Goal: Task Accomplishment & Management: Manage account settings

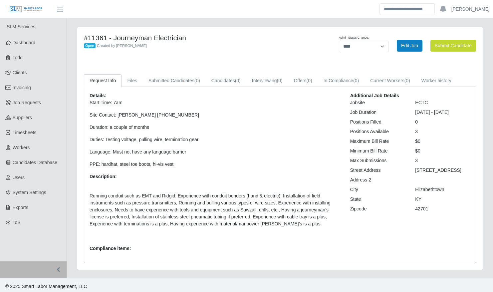
select select "****"
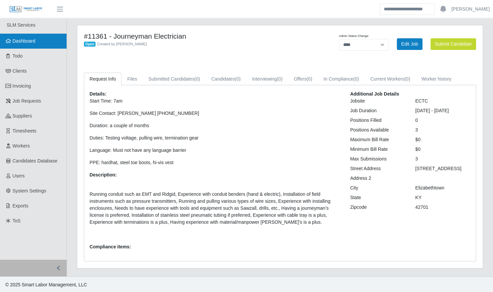
click at [26, 43] on span "Dashboard" at bounding box center [24, 40] width 23 height 5
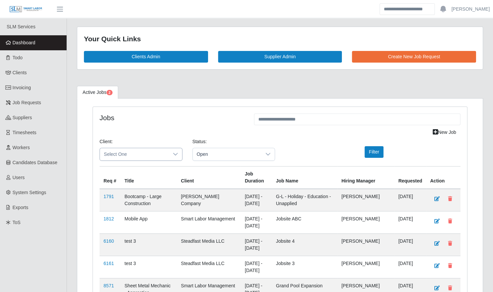
click at [139, 155] on span "Select One" at bounding box center [134, 154] width 69 height 12
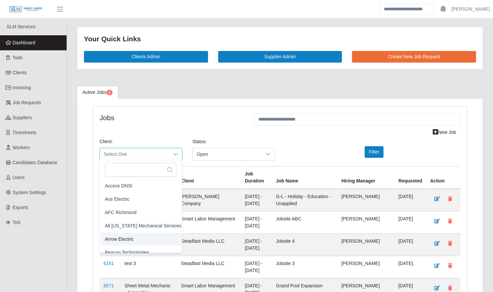
click at [138, 240] on li "Arrow Electric" at bounding box center [143, 239] width 85 height 13
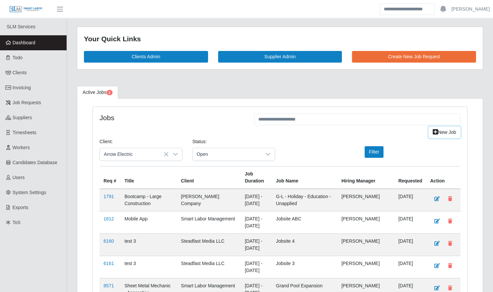
click at [445, 134] on link "New Job" at bounding box center [445, 133] width 32 height 12
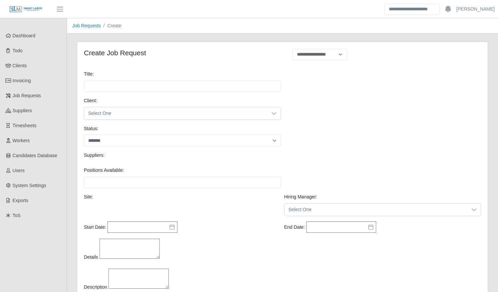
select select
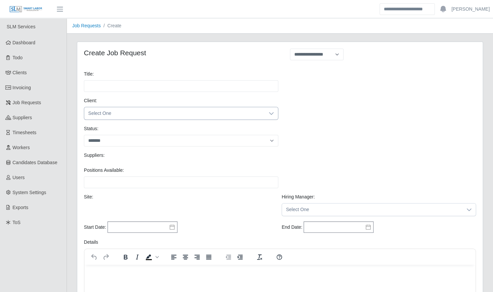
click at [169, 116] on span "Select One" at bounding box center [174, 113] width 181 height 12
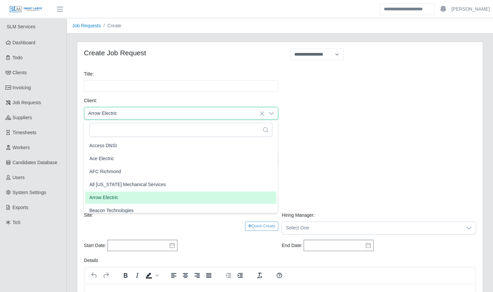
click at [131, 195] on li "Arrow Electric" at bounding box center [180, 197] width 191 height 12
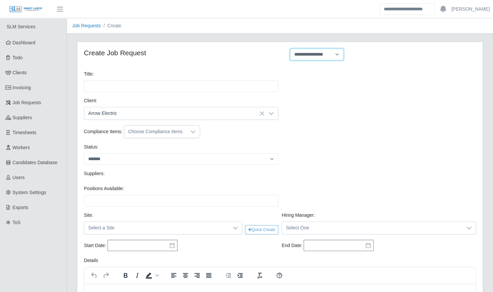
click at [313, 56] on select "**********" at bounding box center [317, 55] width 54 height 12
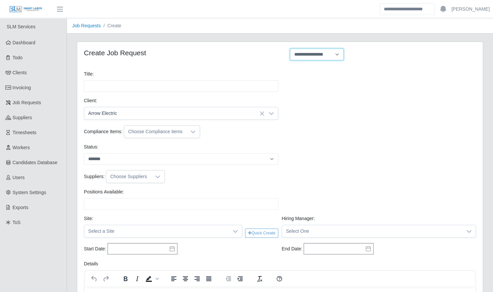
select select "**********"
click at [290, 49] on select "**********" at bounding box center [317, 55] width 54 height 12
type input "**********"
type input "*"
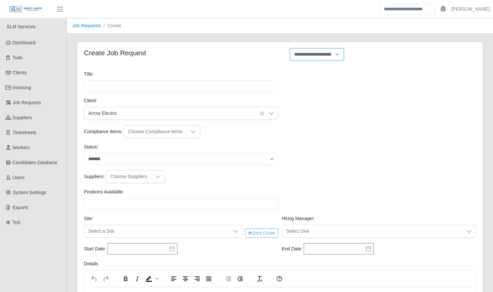
type input "*"
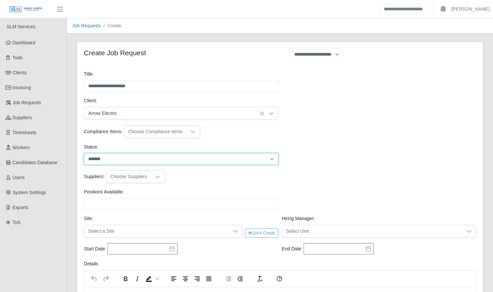
click at [175, 158] on select "******* ****" at bounding box center [181, 159] width 194 height 12
select select "****"
click at [84, 153] on select "******* ****" at bounding box center [181, 159] width 194 height 12
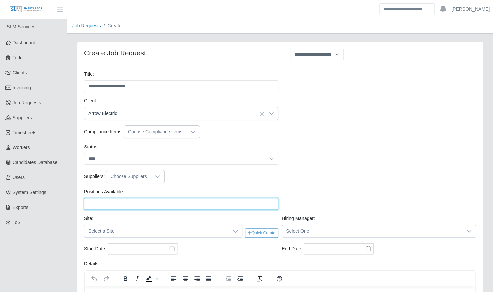
click at [143, 204] on input "Positions Available:" at bounding box center [181, 204] width 194 height 12
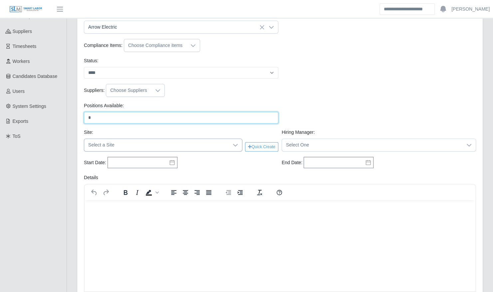
type input "*"
click at [234, 143] on icon at bounding box center [235, 145] width 5 height 5
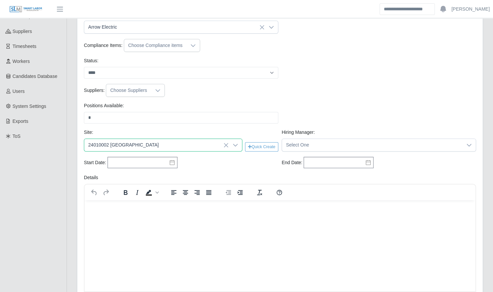
click at [189, 177] on li "24010002 Kenneland Chalet Building" at bounding box center [177, 177] width 184 height 12
click at [349, 141] on span "Select One" at bounding box center [372, 145] width 181 height 12
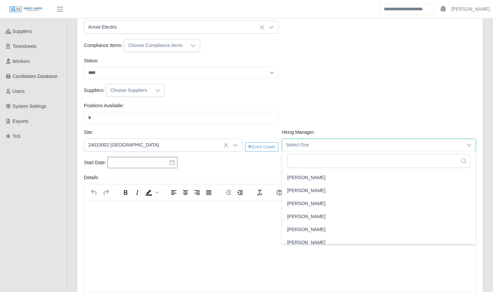
scroll to position [84, 0]
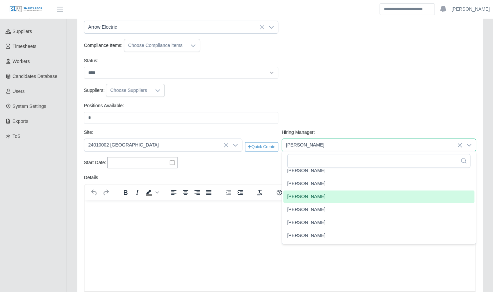
click at [313, 197] on span "Dwayne Cornett" at bounding box center [306, 196] width 38 height 7
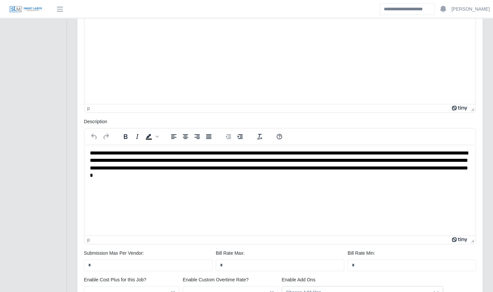
scroll to position [362, 0]
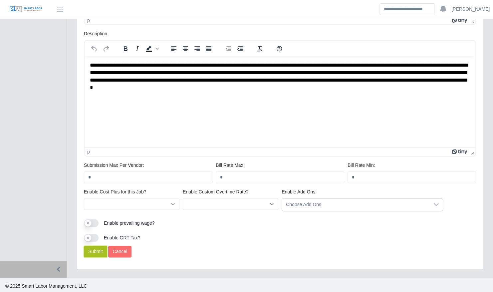
click at [95, 252] on button "Submit" at bounding box center [95, 252] width 23 height 12
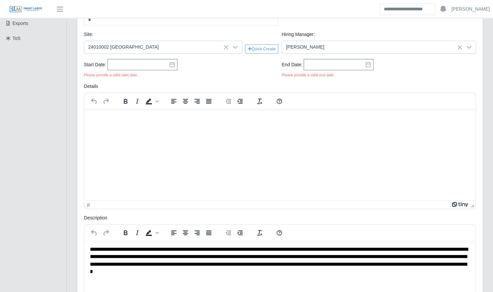
scroll to position [184, 0]
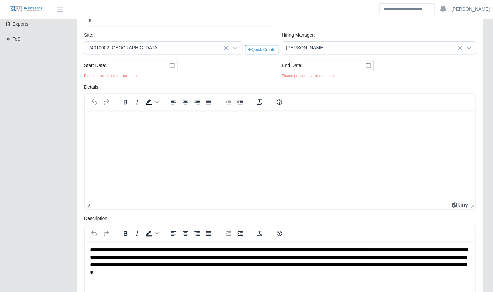
click at [170, 63] on icon at bounding box center [172, 65] width 5 height 5
click at [129, 131] on div "22" at bounding box center [127, 132] width 11 height 6
type input "**********"
click at [171, 66] on icon at bounding box center [172, 65] width 5 height 5
click at [161, 64] on input "text" at bounding box center [143, 65] width 70 height 11
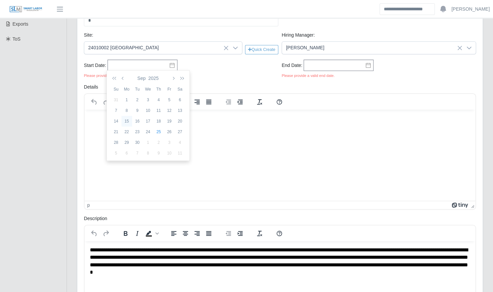
click at [128, 120] on div "15" at bounding box center [127, 121] width 11 height 6
type input "**********"
click at [367, 63] on icon at bounding box center [368, 65] width 5 height 5
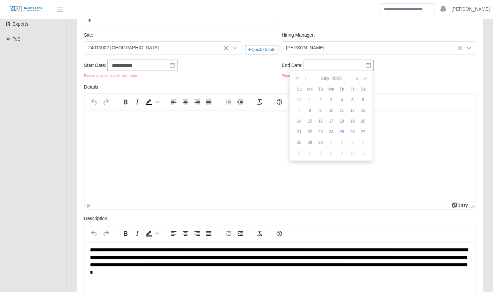
click at [356, 78] on icon "button" at bounding box center [356, 78] width 3 height 5
click at [333, 141] on div "31" at bounding box center [331, 143] width 11 height 6
type input "**********"
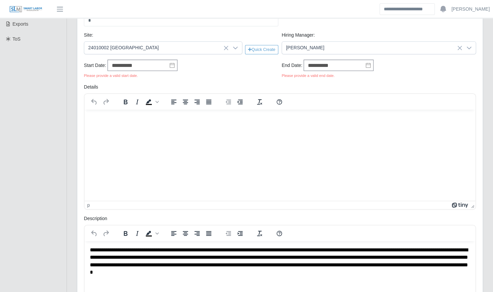
scroll to position [369, 0]
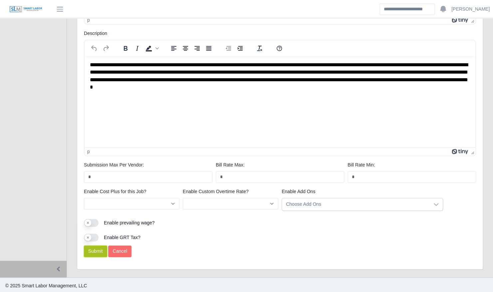
click at [97, 250] on button "Submit" at bounding box center [95, 251] width 23 height 12
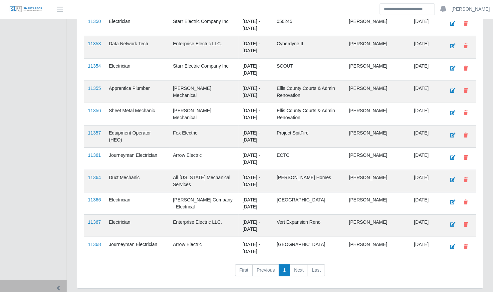
scroll to position [879, 0]
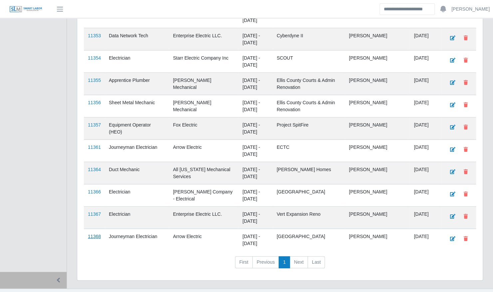
click at [93, 234] on link "11368" at bounding box center [94, 236] width 13 height 5
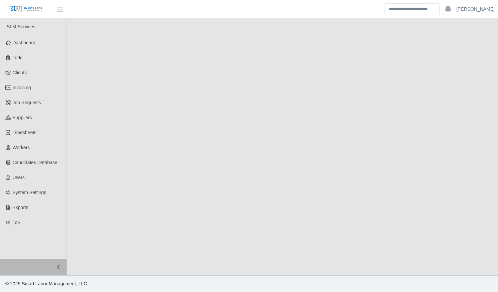
select select "****"
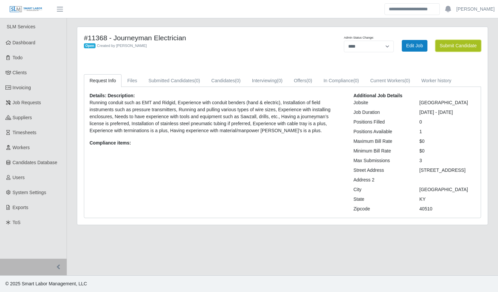
click at [450, 41] on button "Submit Candidate" at bounding box center [459, 46] width 46 height 12
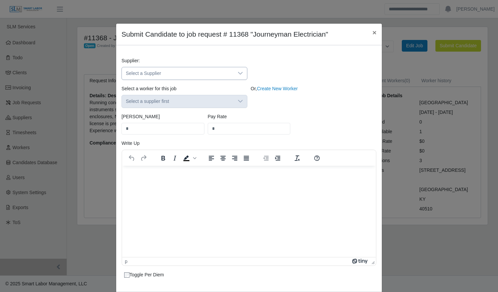
click at [195, 78] on span "Select a Supplier" at bounding box center [178, 73] width 112 height 12
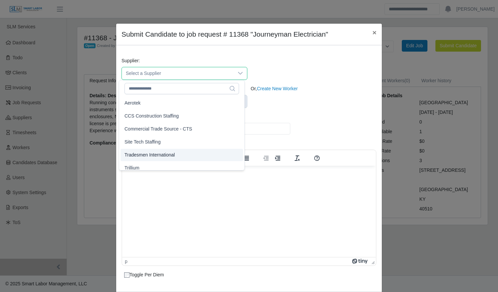
click at [177, 152] on li "Tradesmen International" at bounding box center [182, 155] width 123 height 12
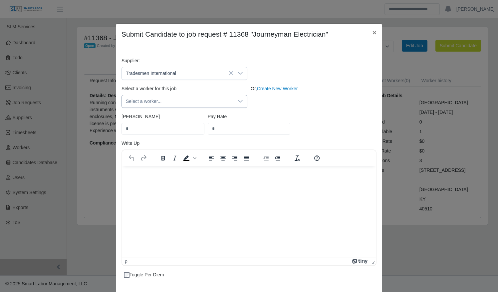
click at [169, 96] on span "Select a worker..." at bounding box center [178, 101] width 112 height 12
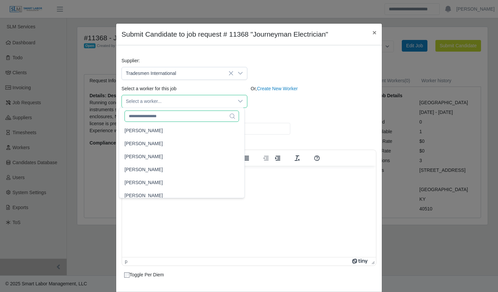
click at [161, 119] on input "text" at bounding box center [182, 116] width 115 height 11
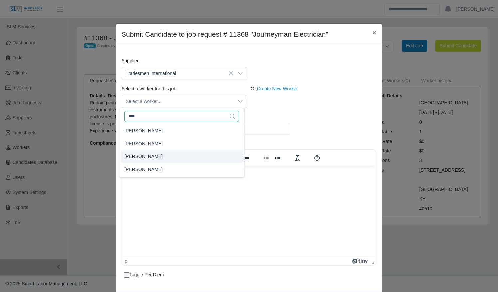
type input "****"
type input "*****"
type input "**"
click at [159, 155] on span "Reinier Velazquez" at bounding box center [144, 156] width 38 height 7
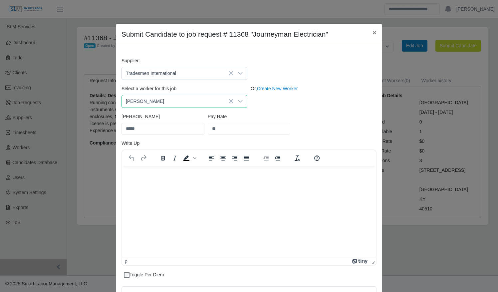
click at [238, 102] on icon at bounding box center [240, 101] width 5 height 5
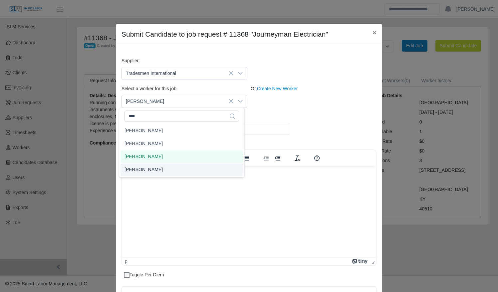
click at [182, 169] on li "Reinier Velazquez" at bounding box center [182, 170] width 123 height 12
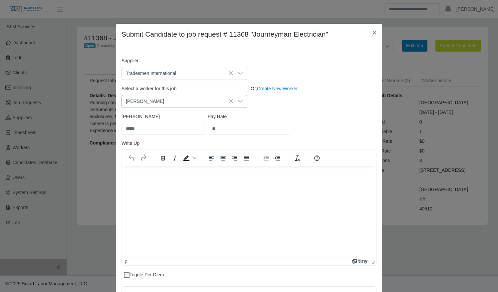
click at [238, 99] on icon at bounding box center [240, 101] width 5 height 5
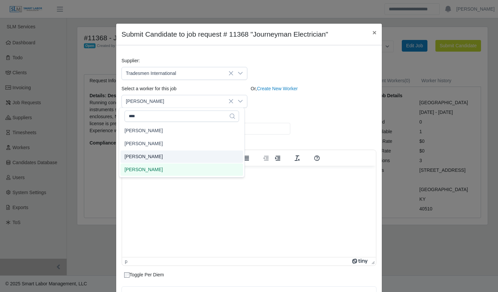
click at [185, 159] on li "Reinier Velazquez" at bounding box center [182, 157] width 123 height 12
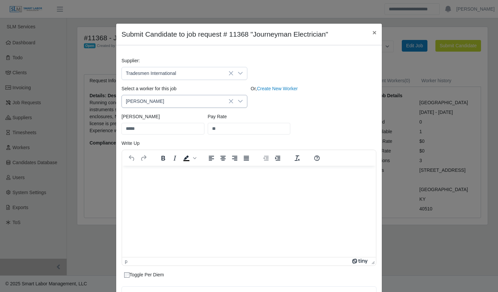
click at [238, 100] on icon at bounding box center [240, 101] width 5 height 5
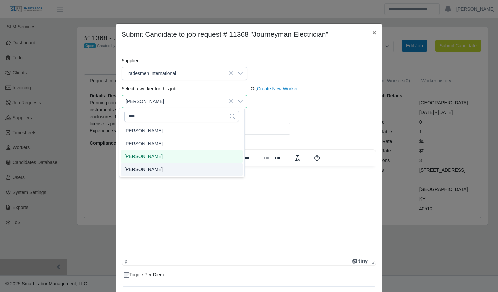
click at [199, 169] on li "Reinier Velazquez" at bounding box center [182, 170] width 123 height 12
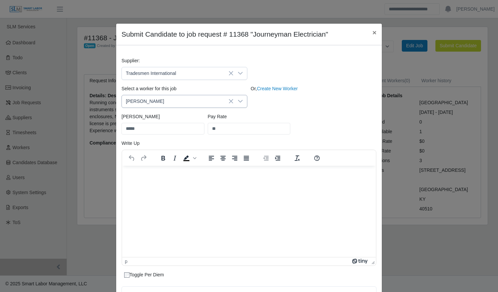
click at [238, 102] on icon at bounding box center [240, 101] width 5 height 5
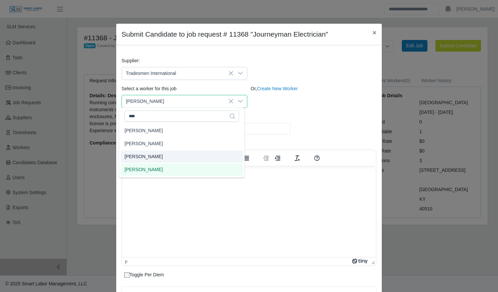
type input "*****"
click at [201, 155] on li "Reinier Velazquez" at bounding box center [182, 157] width 123 height 12
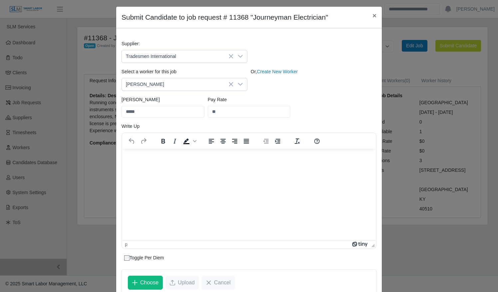
scroll to position [102, 0]
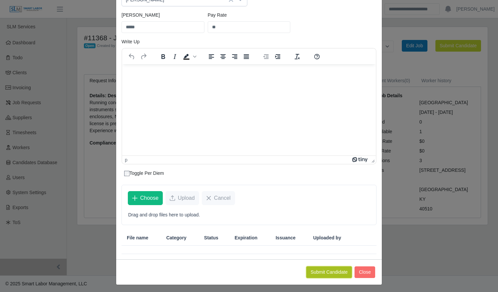
click at [328, 273] on button "Submit Candidate" at bounding box center [329, 272] width 46 height 12
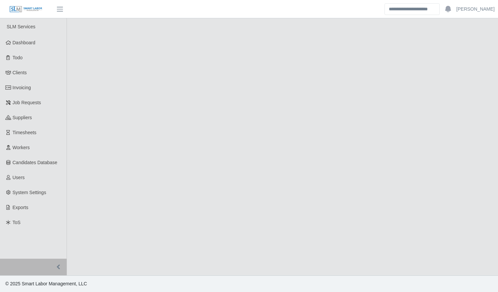
select select "****"
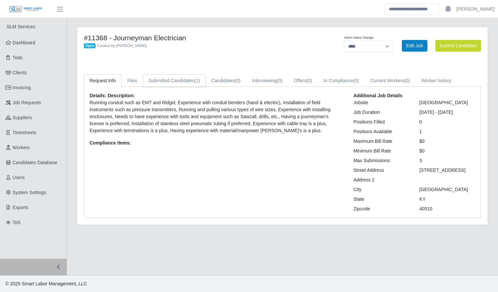
click at [185, 81] on link "Submitted Candidates (1)" at bounding box center [174, 80] width 63 height 13
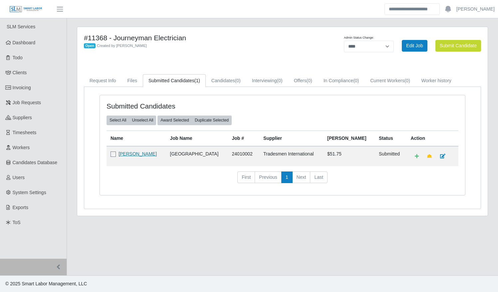
click at [143, 153] on link "[PERSON_NAME]" at bounding box center [138, 153] width 38 height 5
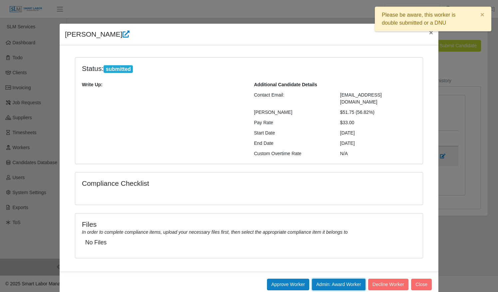
click at [331, 279] on button "Admin: Award Worker" at bounding box center [339, 285] width 54 height 12
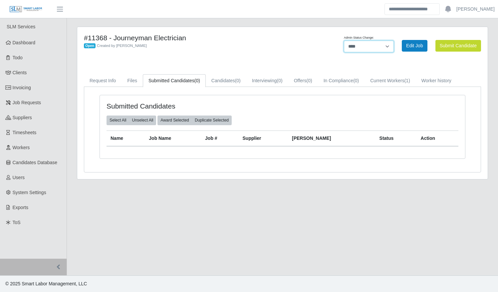
click at [386, 45] on select "******* **** ******" at bounding box center [369, 47] width 50 height 12
select select "******"
click at [394, 41] on select "******* **** ******" at bounding box center [369, 47] width 50 height 12
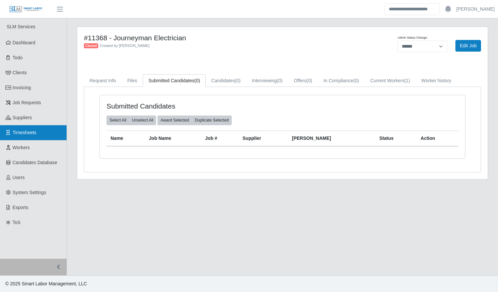
click at [38, 135] on link "Timesheets" at bounding box center [33, 132] width 67 height 15
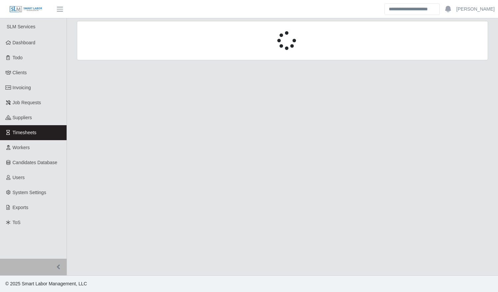
click at [130, 41] on div at bounding box center [282, 40] width 411 height 19
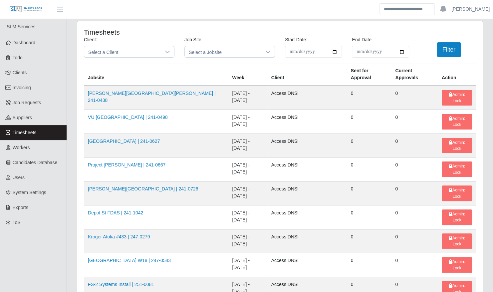
click at [130, 41] on div "Client: Select a Client" at bounding box center [129, 46] width 101 height 21
click at [126, 54] on span "Select a Client" at bounding box center [122, 51] width 77 height 11
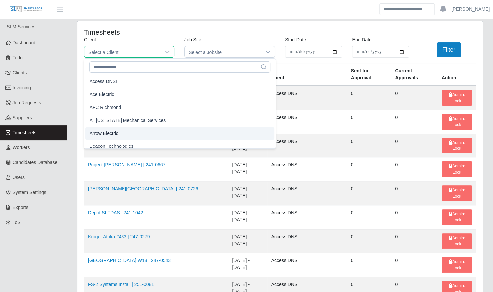
click at [121, 134] on li "Arrow Electric" at bounding box center [179, 133] width 189 height 12
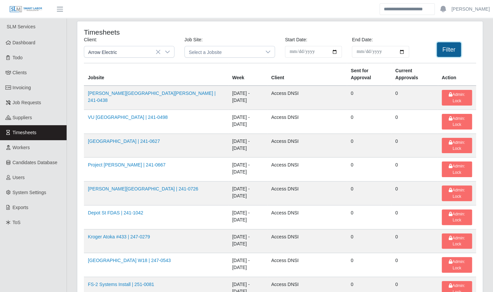
click at [457, 50] on button "Filter" at bounding box center [449, 49] width 24 height 15
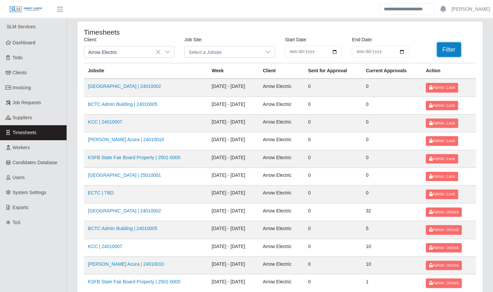
scroll to position [84, 0]
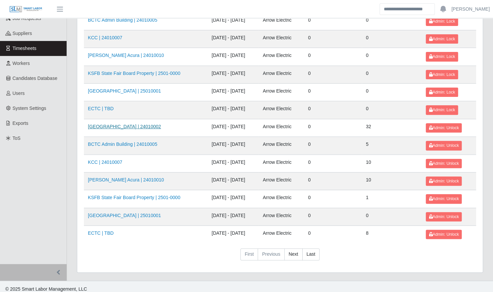
click at [135, 124] on link "[GEOGRAPHIC_DATA] | 24010002" at bounding box center [124, 126] width 73 height 5
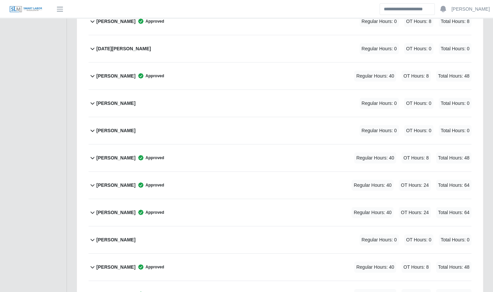
scroll to position [1076, 0]
click at [141, 90] on div "Reinier Velazquez Regular Hours: 0 OT Hours: 0 Total Hours: 0" at bounding box center [284, 103] width 375 height 27
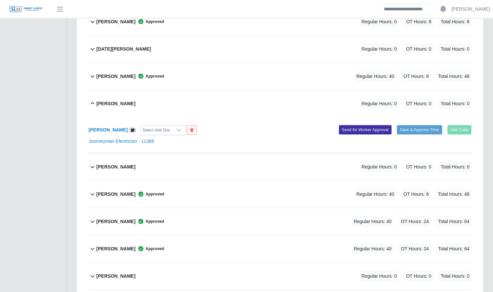
click at [355, 101] on div "Reinier Velazquez Regular Hours: 0 OT Hours: 0 Total Hours: 0" at bounding box center [284, 103] width 375 height 27
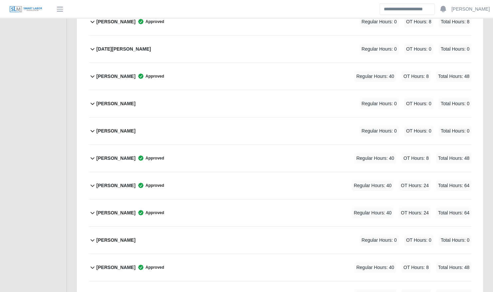
click at [264, 95] on div "Reinier Velazquez Regular Hours: 0 OT Hours: 0 Total Hours: 0" at bounding box center [284, 103] width 375 height 27
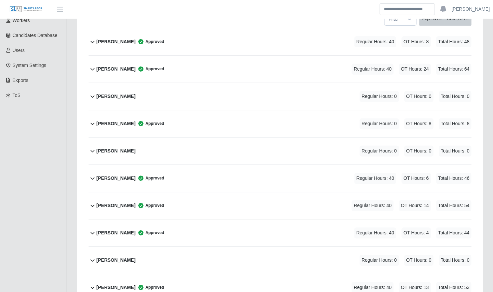
scroll to position [0, 0]
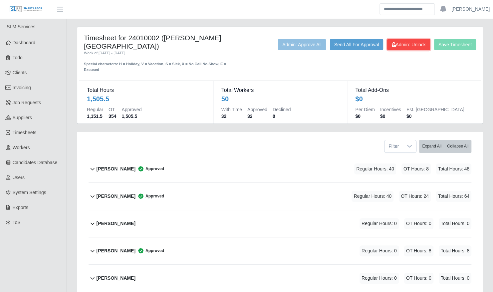
click at [397, 45] on span "Admin: Unlock" at bounding box center [409, 44] width 34 height 5
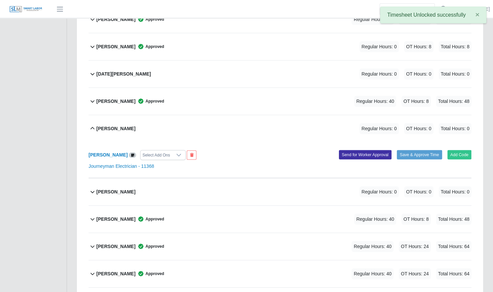
scroll to position [1052, 0]
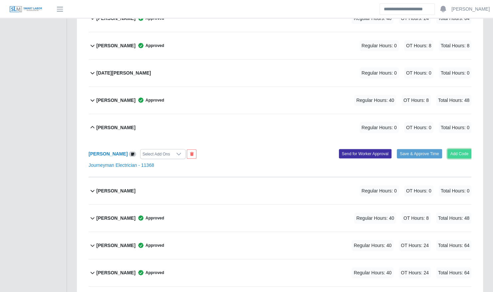
click at [454, 149] on button "Add Code" at bounding box center [460, 153] width 24 height 9
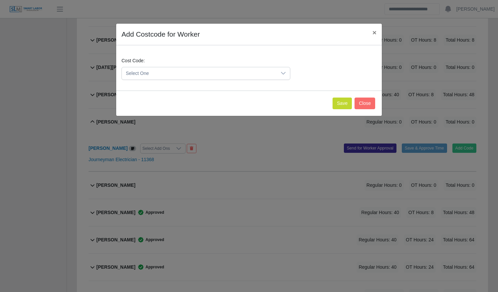
click at [196, 72] on span "Select One" at bounding box center [199, 73] width 155 height 12
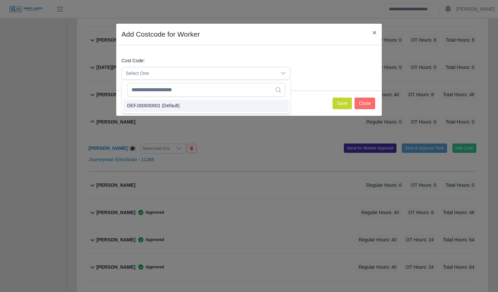
click at [191, 104] on li "DEF.000000001 (Default)" at bounding box center [206, 106] width 166 height 12
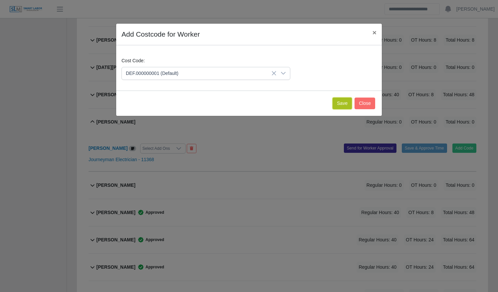
click at [341, 102] on button "Save" at bounding box center [342, 104] width 19 height 12
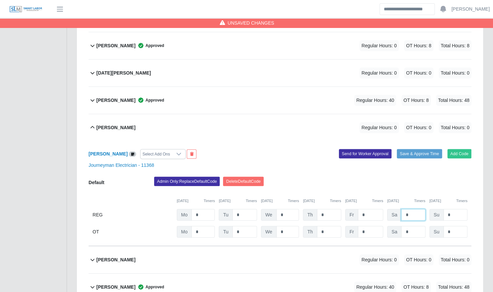
click at [418, 209] on input "*" at bounding box center [413, 215] width 24 height 12
type input "*"
click at [374, 177] on div "Admin Only: Replace Default Code Delete Default Code" at bounding box center [312, 183] width 327 height 13
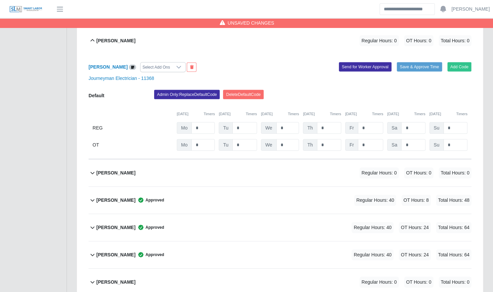
scroll to position [1139, 0]
click at [416, 139] on input "*" at bounding box center [413, 145] width 24 height 12
type input "*"
click at [409, 92] on div "Admin Only: Replace Default Code Delete Default Code" at bounding box center [312, 96] width 327 height 13
click at [415, 62] on button "Save & Approve Time" at bounding box center [419, 66] width 45 height 9
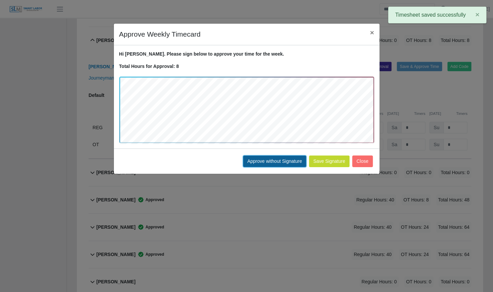
click at [269, 160] on button "Approve without Signature" at bounding box center [274, 162] width 63 height 12
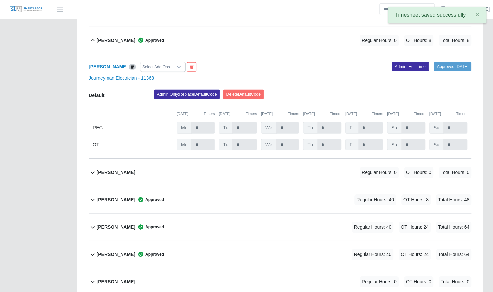
click at [179, 41] on div "Reinier Velazquez Approved Regular Hours: 0 OT Hours: 8 Total Hours: 8" at bounding box center [284, 40] width 375 height 27
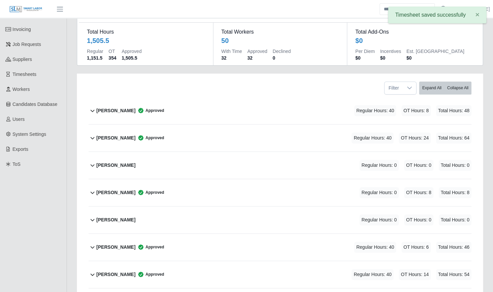
scroll to position [0, 0]
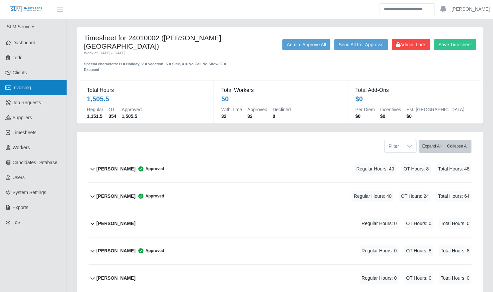
click at [37, 91] on link "Invoicing" at bounding box center [33, 87] width 67 height 15
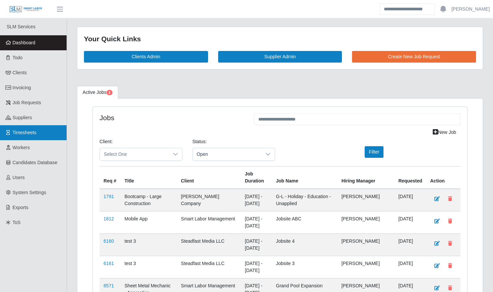
click at [41, 133] on link "Timesheets" at bounding box center [33, 132] width 67 height 15
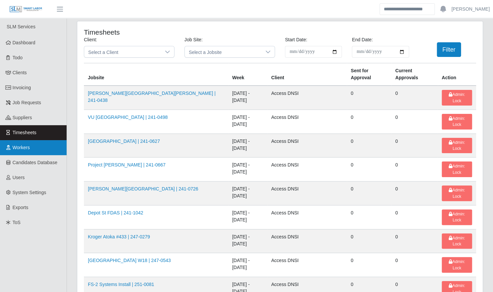
click at [36, 148] on link "Workers" at bounding box center [33, 147] width 67 height 15
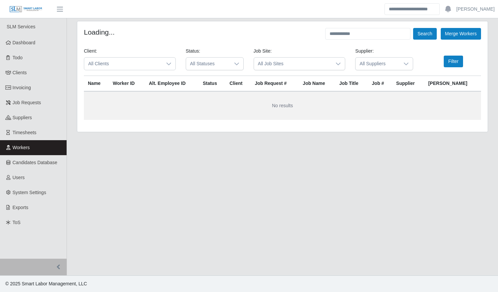
click at [121, 68] on span "All Clients" at bounding box center [123, 64] width 78 height 12
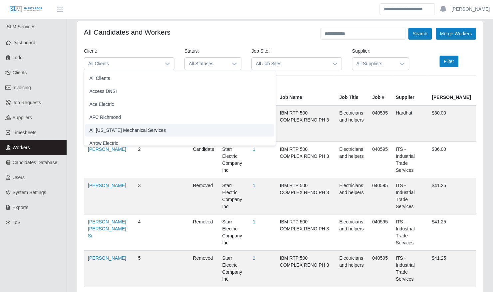
click at [109, 143] on li "Arrow Electric" at bounding box center [179, 143] width 189 height 12
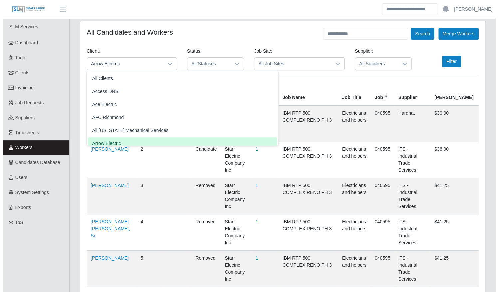
scroll to position [4, 0]
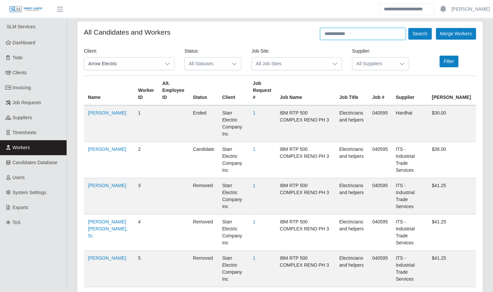
click at [360, 38] on input "text" at bounding box center [362, 34] width 85 height 12
type input "*******"
click at [408, 28] on button "Search" at bounding box center [419, 34] width 23 height 12
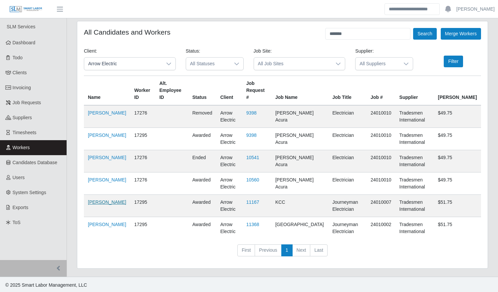
click at [98, 199] on link "Reinier Velazquez" at bounding box center [107, 201] width 38 height 5
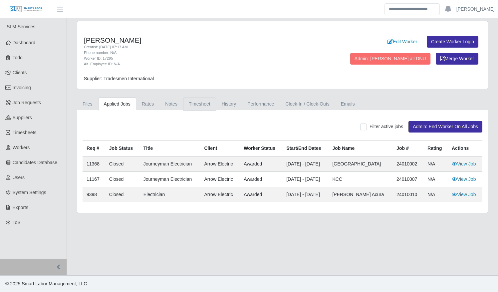
click at [203, 101] on link "Timesheet" at bounding box center [199, 104] width 33 height 13
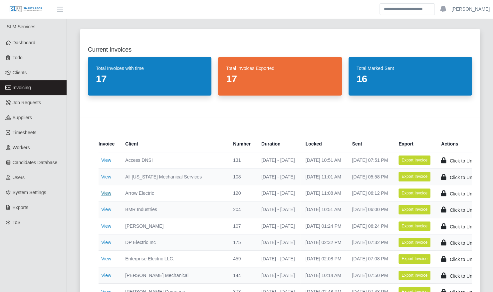
click at [108, 194] on link "View" at bounding box center [106, 192] width 10 height 5
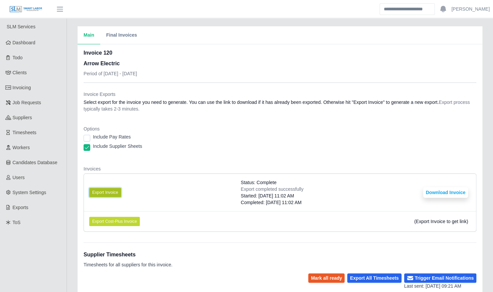
click at [113, 188] on button "Export Invoice" at bounding box center [105, 192] width 32 height 9
click at [428, 196] on button "Download Invoice" at bounding box center [445, 192] width 45 height 11
click at [36, 135] on span "Timesheets" at bounding box center [25, 132] width 24 height 5
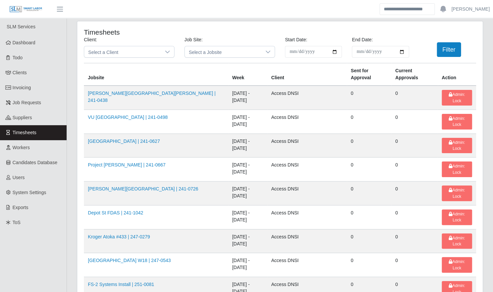
click at [119, 57] on div "Select a Client" at bounding box center [129, 52] width 91 height 12
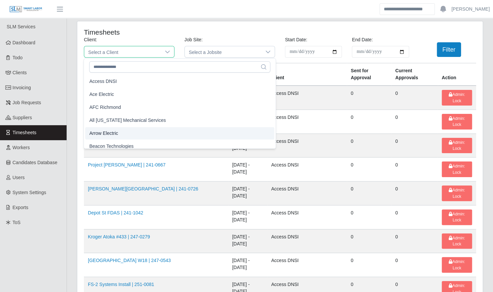
click at [121, 134] on li "Arrow Electric" at bounding box center [179, 133] width 189 height 12
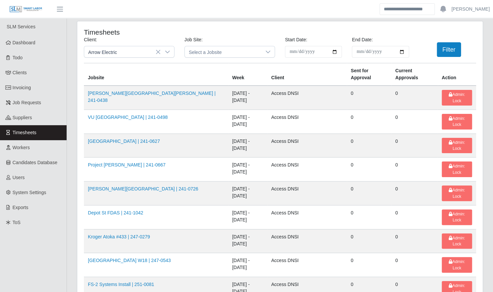
click at [462, 51] on div "Filter" at bounding box center [447, 49] width 67 height 15
click at [456, 50] on button "Filter" at bounding box center [449, 49] width 24 height 15
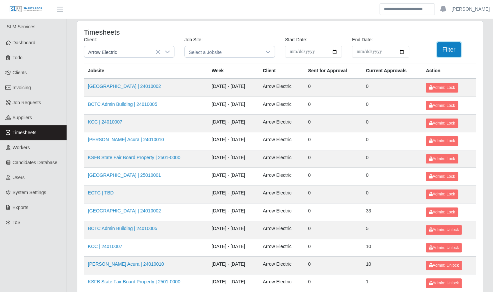
scroll to position [84, 0]
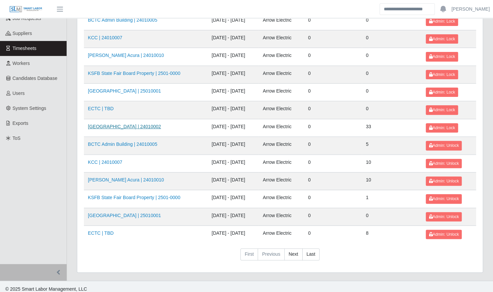
click at [131, 124] on link "Kenneland Chalet Building | 24010002" at bounding box center [124, 126] width 73 height 5
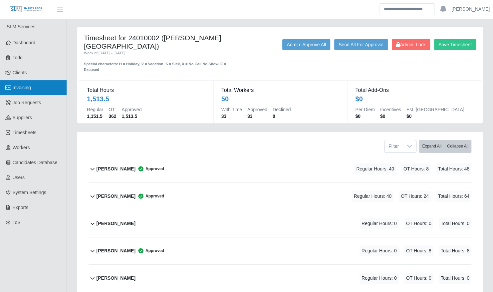
click at [43, 82] on link "Invoicing" at bounding box center [33, 87] width 67 height 15
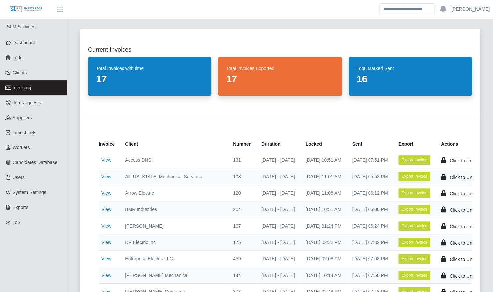
click at [110, 192] on link "View" at bounding box center [106, 192] width 10 height 5
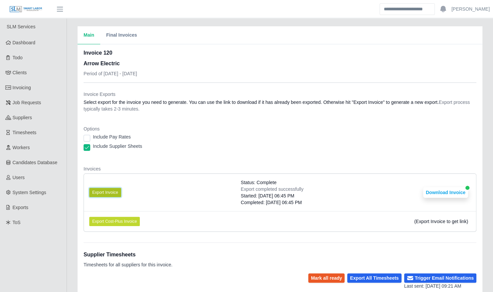
click at [107, 190] on button "Export Invoice" at bounding box center [105, 192] width 32 height 9
click at [435, 191] on button "Download Invoice" at bounding box center [445, 192] width 45 height 11
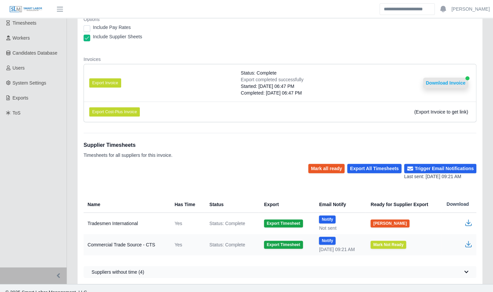
scroll to position [117, 0]
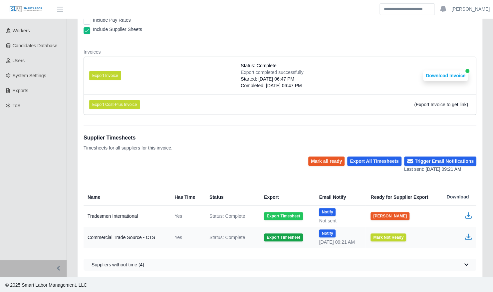
click at [290, 215] on button "Export Timesheet" at bounding box center [283, 216] width 39 height 8
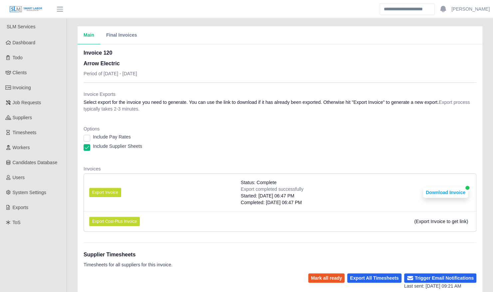
scroll to position [117, 0]
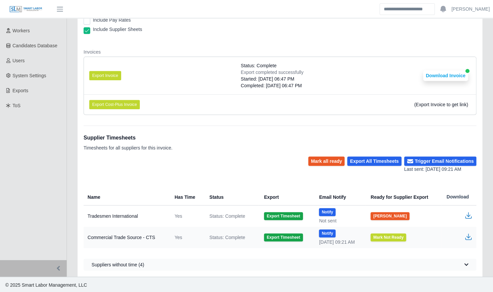
click at [470, 214] on icon "button" at bounding box center [469, 215] width 8 height 8
